Goal: Task Accomplishment & Management: Complete application form

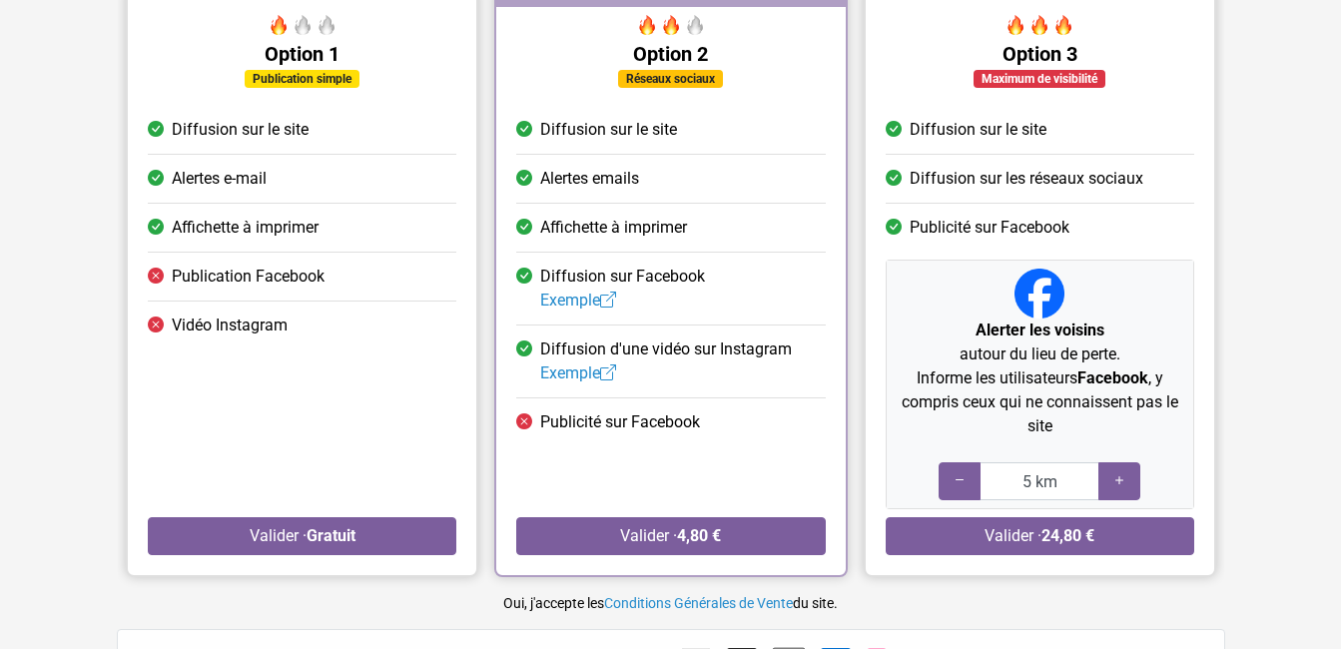
scroll to position [200, 0]
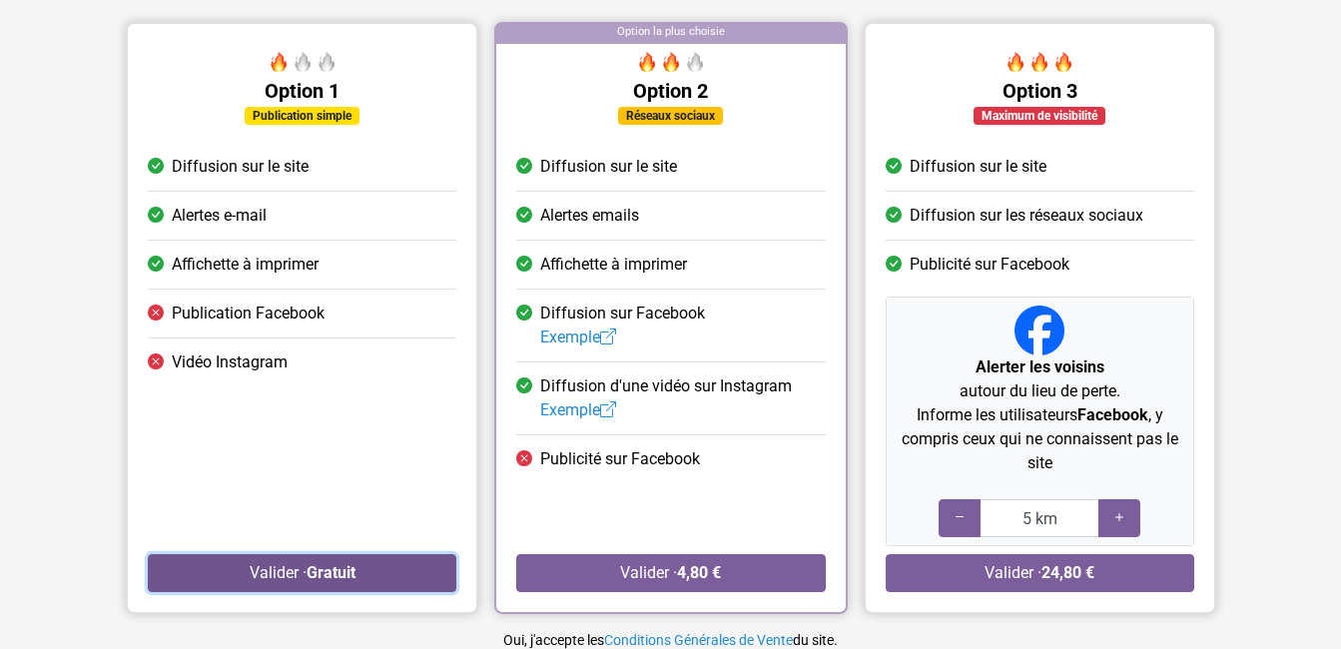
click at [266, 578] on button "Valider · Gratuit" at bounding box center [302, 573] width 308 height 38
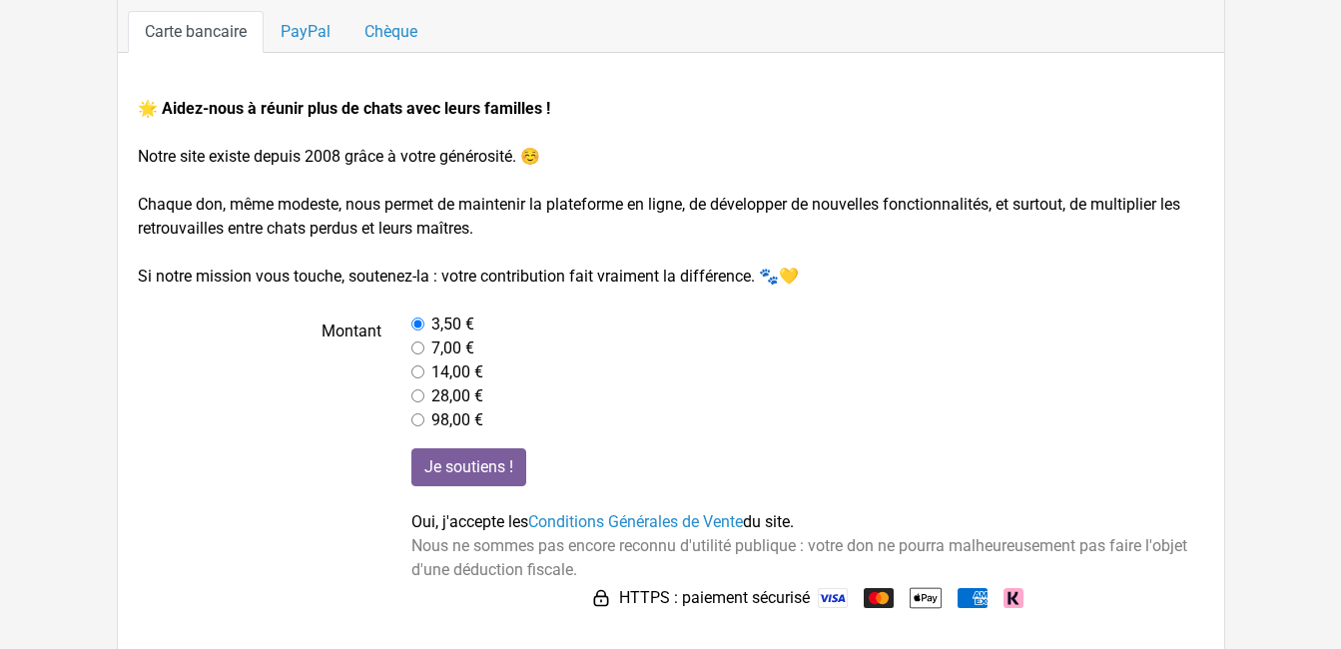
scroll to position [210, 0]
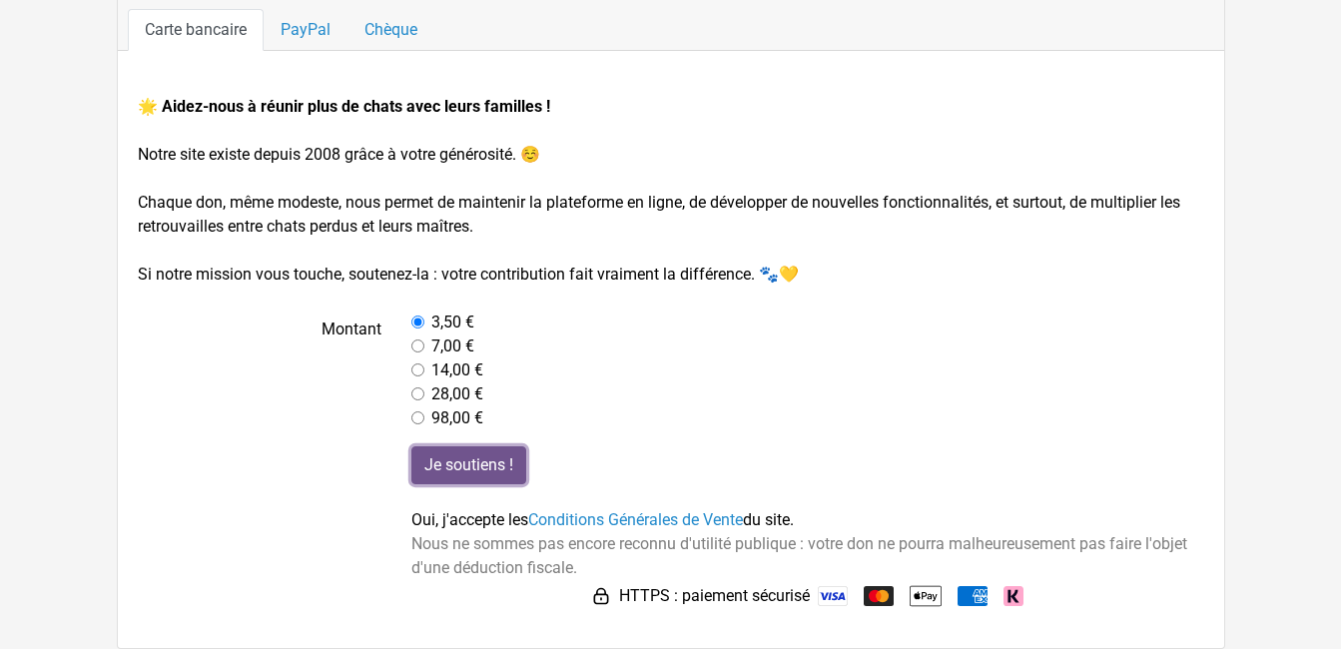
click at [478, 470] on input "Je soutiens !" at bounding box center [468, 465] width 115 height 38
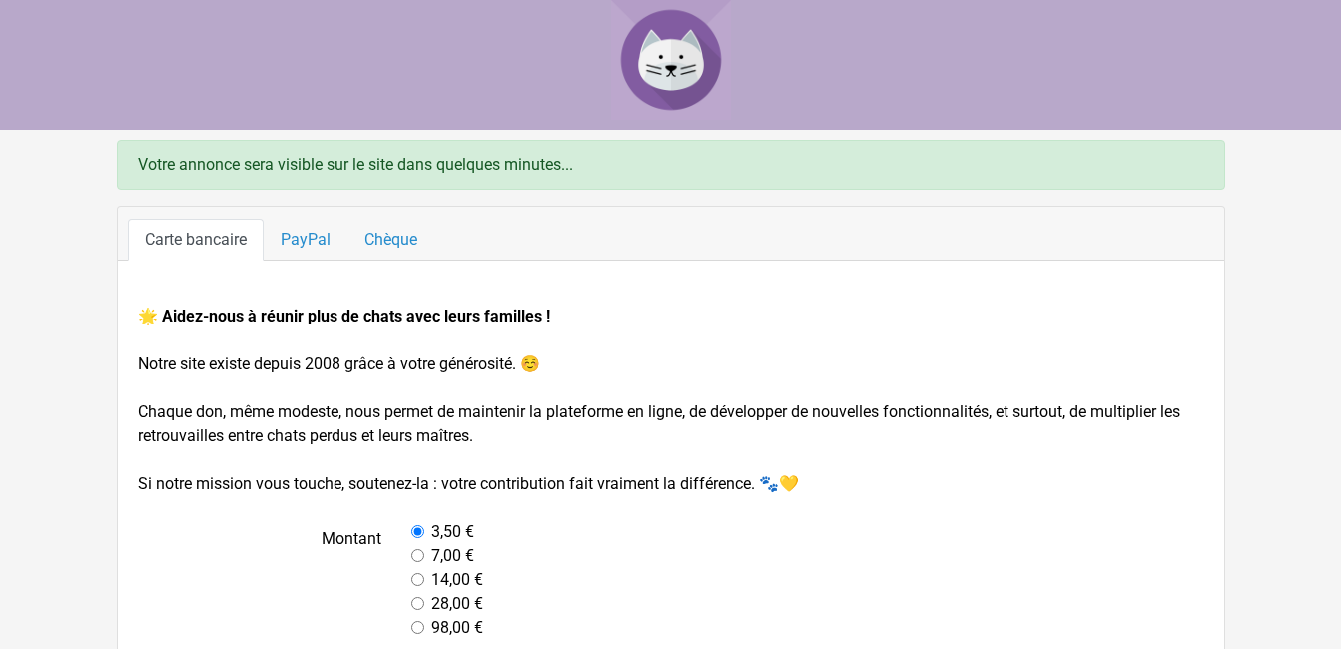
scroll to position [210, 0]
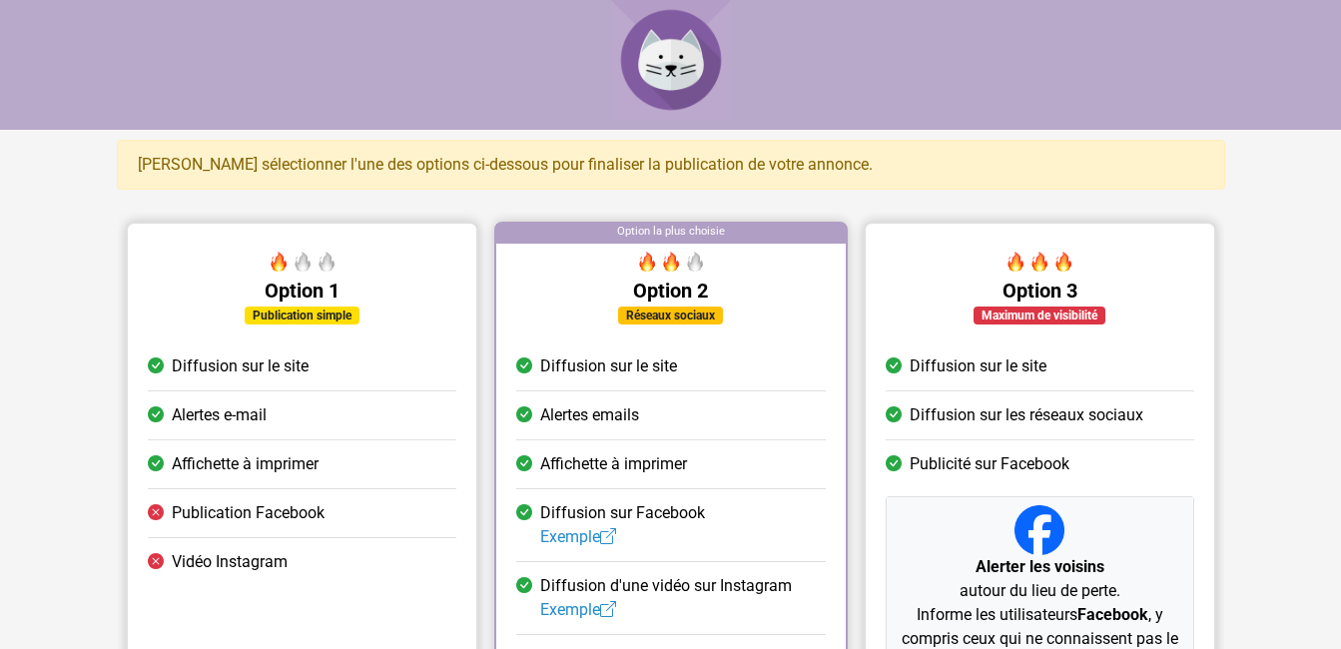
scroll to position [200, 0]
